Goal: Find specific page/section: Find specific page/section

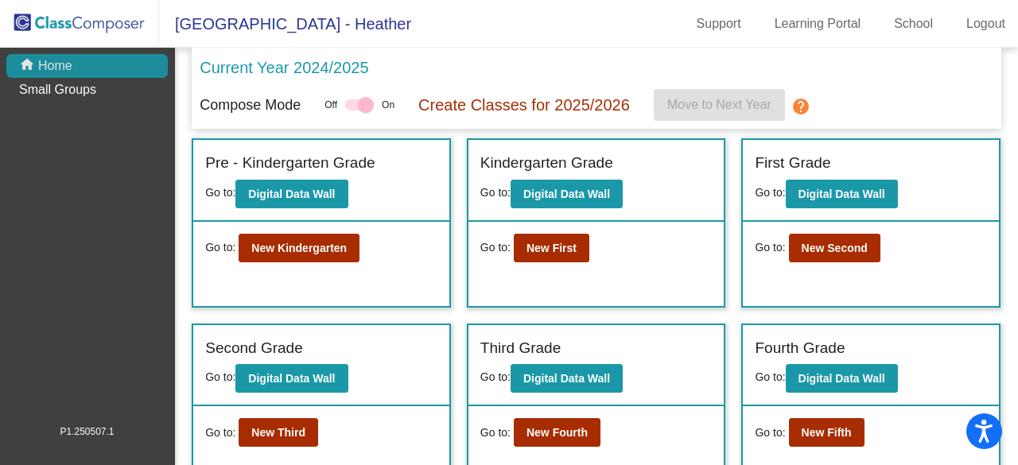
click at [80, 64] on div "home Home" at bounding box center [87, 66] width 162 height 24
click at [909, 31] on link "School" at bounding box center [914, 23] width 64 height 25
click at [898, 24] on link "School" at bounding box center [914, 23] width 64 height 25
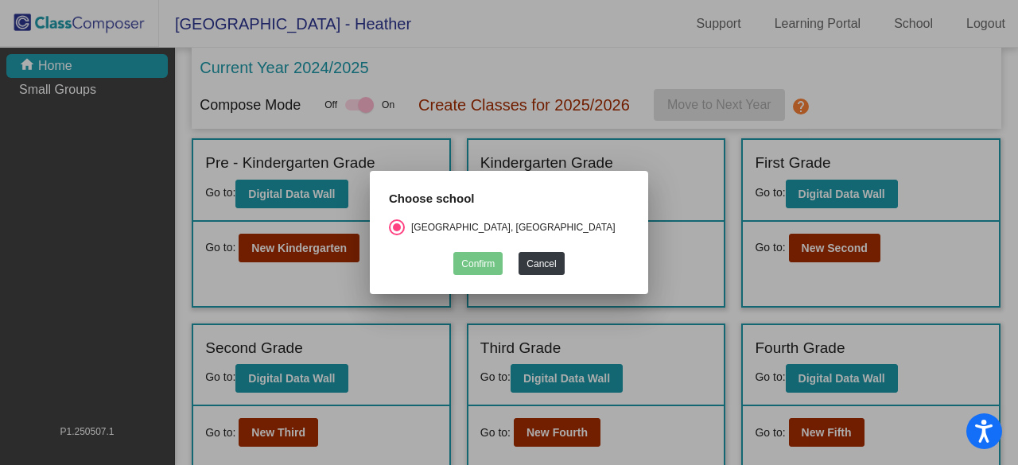
click at [473, 68] on div at bounding box center [509, 232] width 1018 height 465
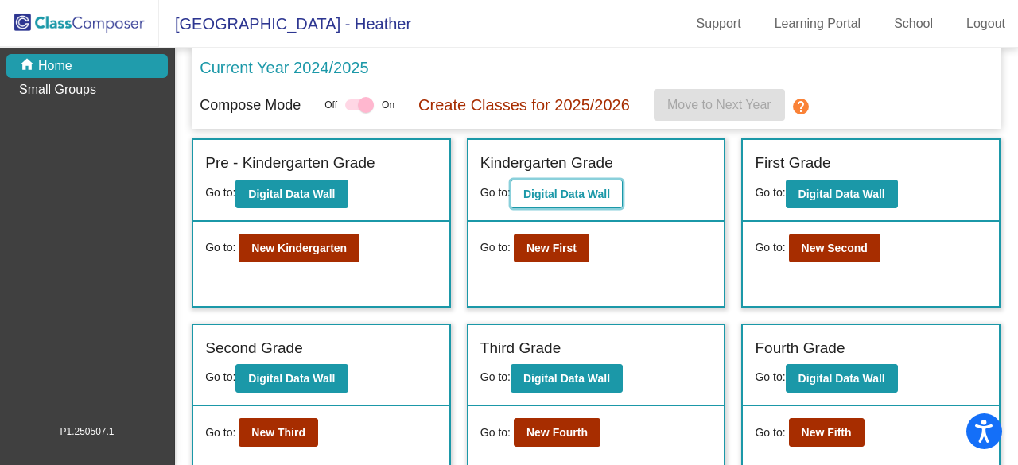
click at [554, 191] on b "Digital Data Wall" at bounding box center [567, 194] width 87 height 13
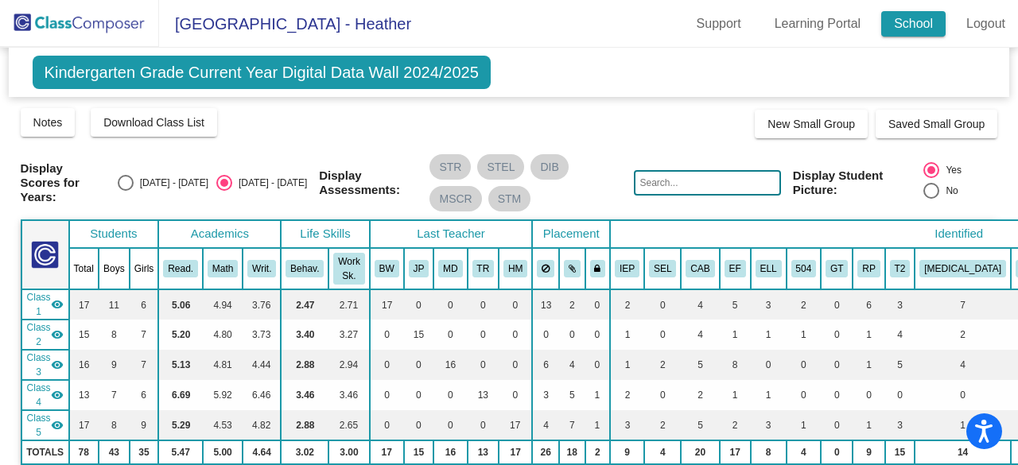
click at [923, 18] on link "School" at bounding box center [914, 23] width 64 height 25
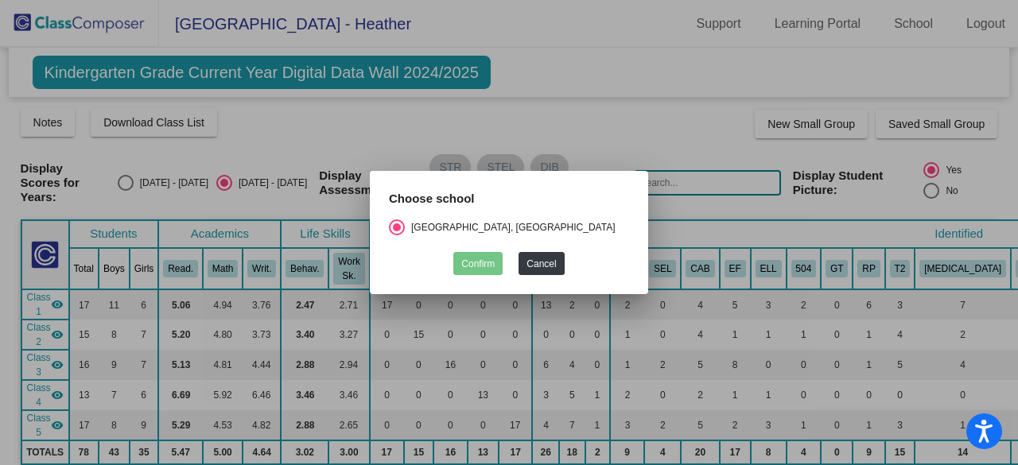
click at [635, 123] on div at bounding box center [509, 232] width 1018 height 465
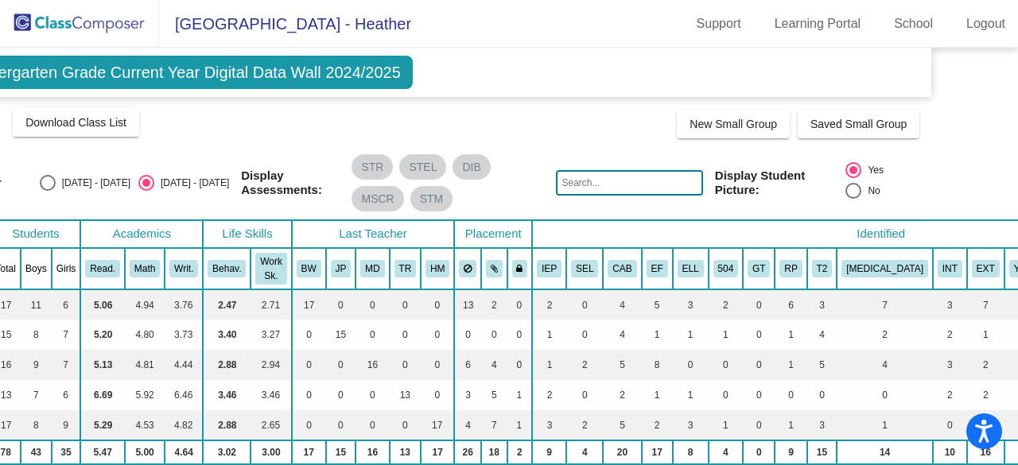
drag, startPoint x: 1009, startPoint y: 76, endPoint x: 1010, endPoint y: 105, distance: 29.5
click at [1010, 105] on mat-sidenav-content "Kindergarten Grade Current Year Digital Data Wall 2024/2025 Add, Move, or Retai…" at bounding box center [509, 257] width 1018 height 418
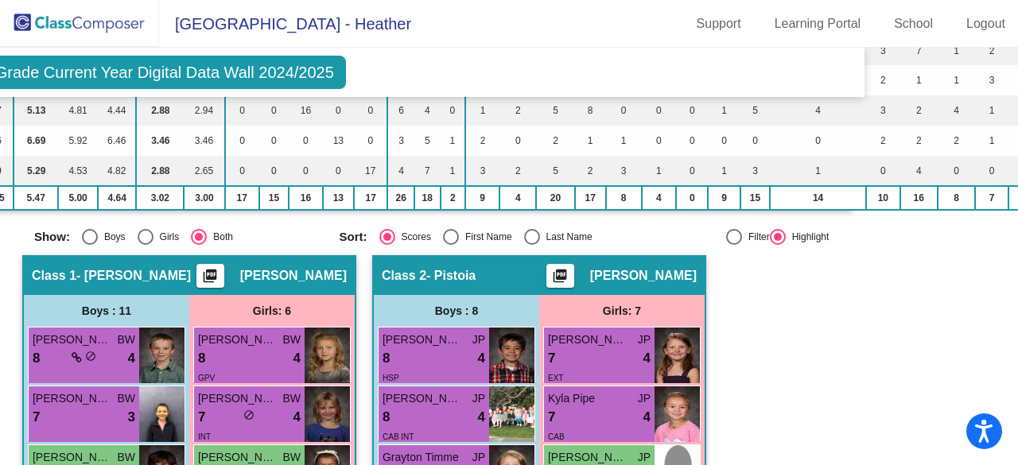
scroll to position [251, 145]
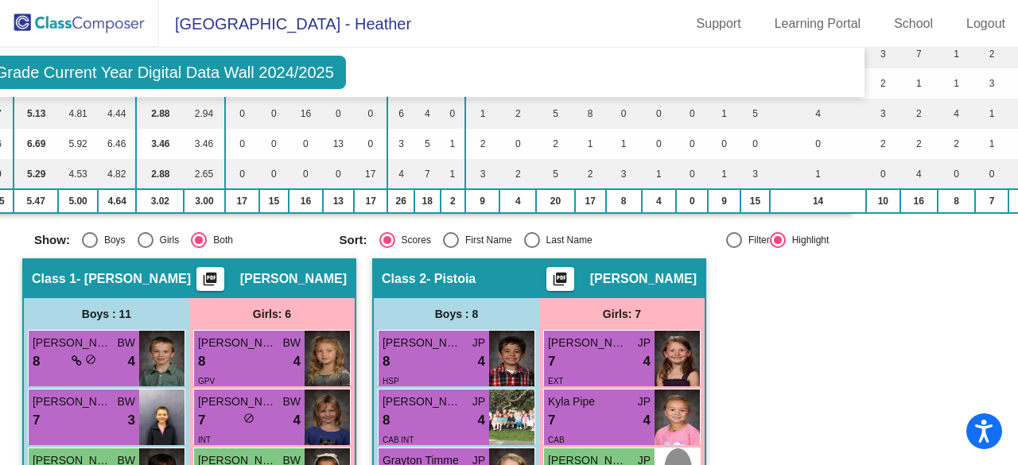
click at [185, 76] on span "Kindergarten Grade Current Year Digital Data Wall 2024/2025" at bounding box center [117, 72] width 458 height 33
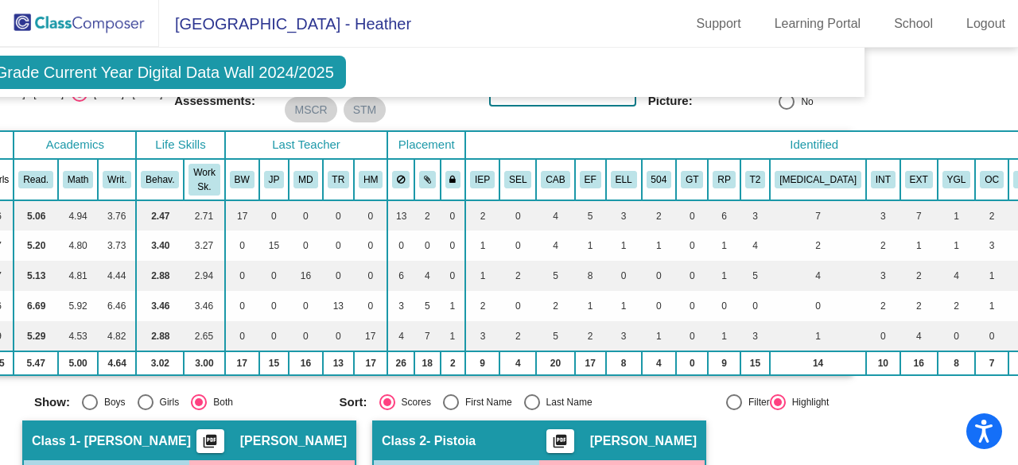
scroll to position [0, 145]
